Goal: Transaction & Acquisition: Purchase product/service

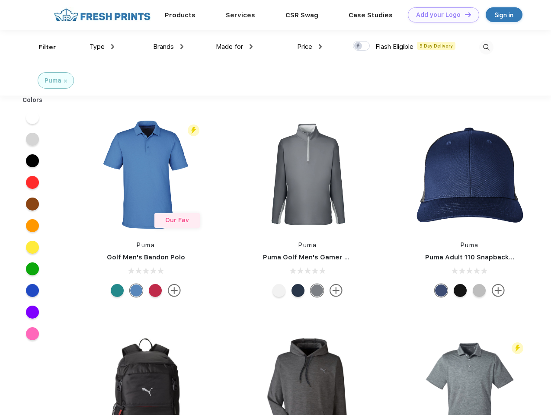
click at [441, 15] on link "Add your Logo Design Tool" at bounding box center [443, 14] width 71 height 15
click at [0, 0] on div "Design Tool" at bounding box center [0, 0] width 0 height 0
click at [464, 14] on link "Add your Logo Design Tool" at bounding box center [443, 14] width 71 height 15
click at [42, 47] on div "Filter" at bounding box center [48, 47] width 18 height 10
click at [102, 47] on span "Type" at bounding box center [97, 47] width 15 height 8
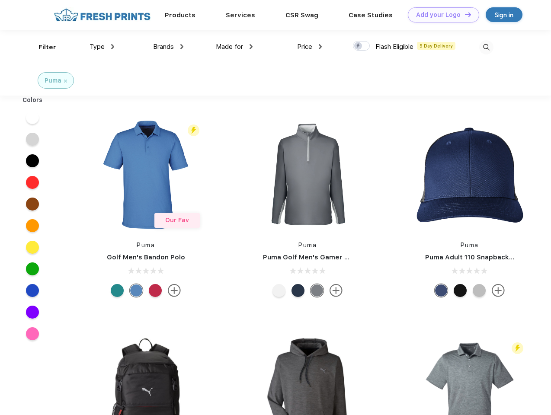
click at [168, 47] on span "Brands" at bounding box center [163, 47] width 21 height 8
click at [235, 47] on span "Made for" at bounding box center [229, 47] width 27 height 8
click at [310, 47] on span "Price" at bounding box center [304, 47] width 15 height 8
click at [362, 46] on div at bounding box center [361, 46] width 17 height 10
click at [359, 46] on input "checkbox" at bounding box center [356, 44] width 6 height 6
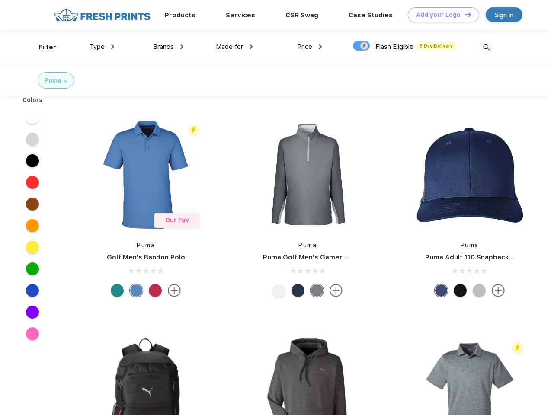
click at [486, 47] on img at bounding box center [487, 47] width 14 height 14
